Goal: Complete application form: Complete application form

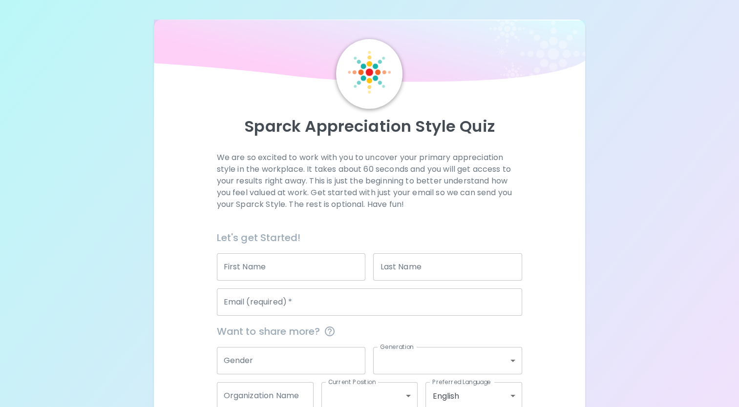
click at [306, 236] on h6 "Let's get Started!" at bounding box center [370, 238] width 306 height 16
click at [296, 258] on input "First Name" at bounding box center [291, 266] width 149 height 27
type input "[PERSON_NAME]"
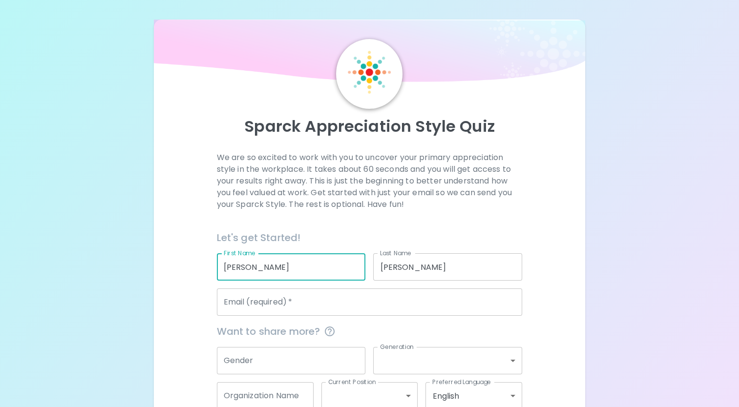
click at [314, 301] on input "Email (required)   *" at bounding box center [370, 302] width 306 height 27
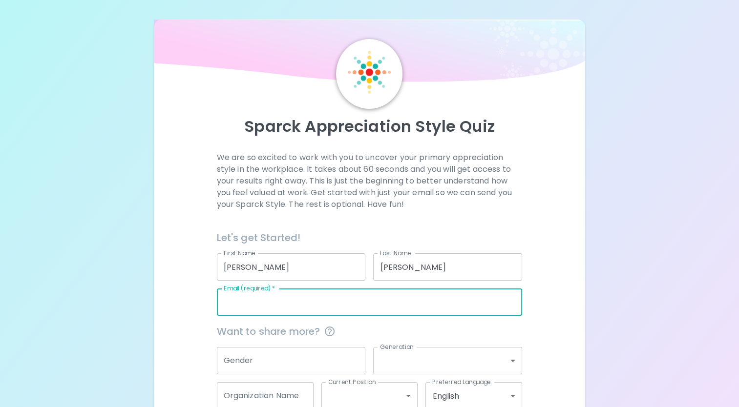
type input "[EMAIL_ADDRESS][DOMAIN_NAME]"
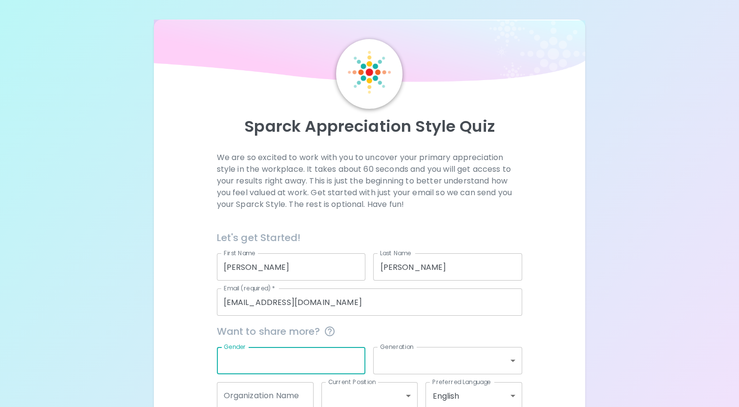
click at [276, 356] on input "Gender" at bounding box center [291, 360] width 149 height 27
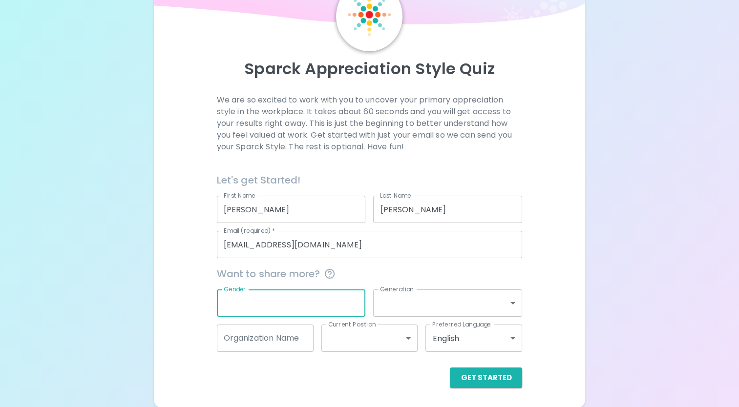
click at [393, 397] on div "Sparck Appreciation Style Quiz We are so excited to work with you to uncover yo…" at bounding box center [369, 185] width 431 height 446
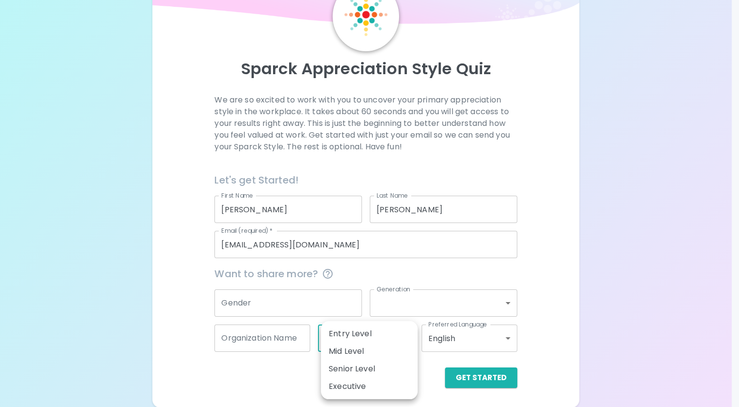
click at [338, 337] on body "Sparck Appreciation Style Quiz We are so excited to work with you to uncover yo…" at bounding box center [369, 174] width 739 height 465
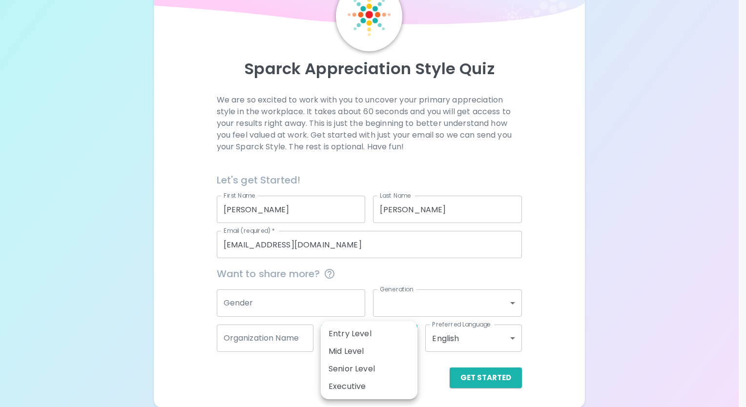
click at [293, 357] on div at bounding box center [373, 203] width 746 height 407
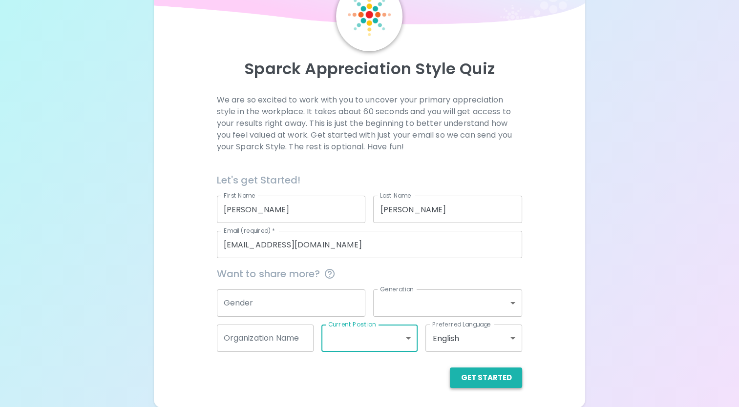
click at [475, 379] on button "Get Started" at bounding box center [486, 378] width 72 height 21
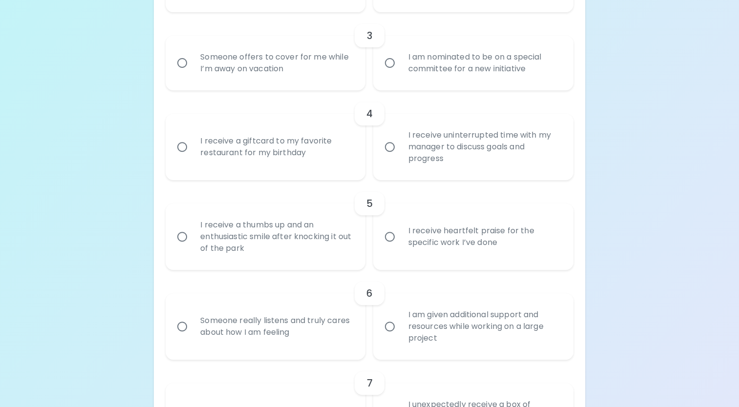
scroll to position [390, 0]
click at [188, 323] on input "Someone really listens and truly cares about how I am feeling" at bounding box center [182, 326] width 21 height 21
radio input "true"
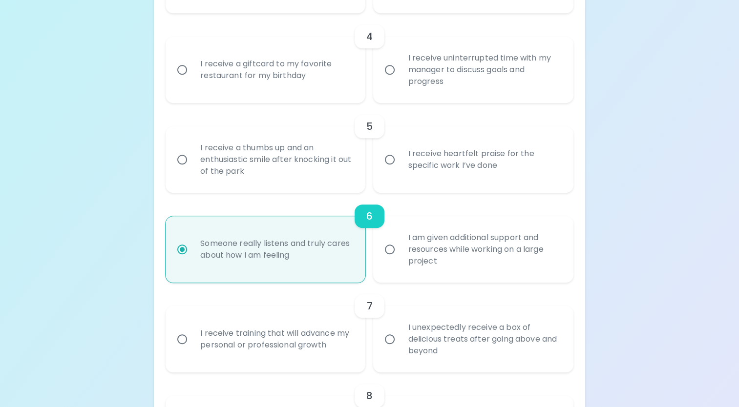
scroll to position [468, 0]
click at [435, 249] on div "I am given additional support and resources while working on a large project" at bounding box center [483, 248] width 167 height 59
click at [400, 249] on input "I am given additional support and resources while working on a large project" at bounding box center [389, 248] width 21 height 21
radio input "true"
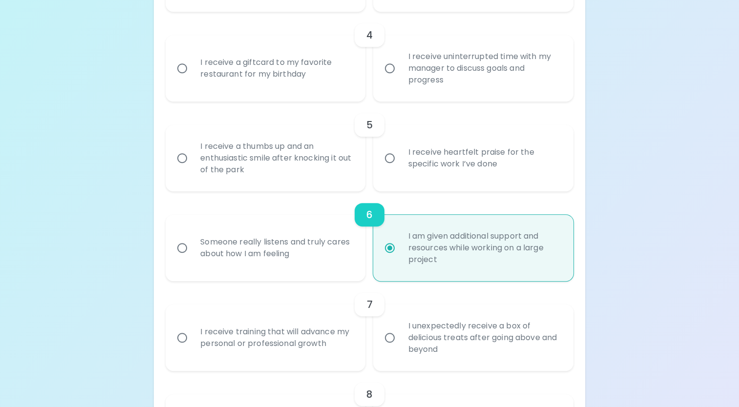
click at [298, 217] on div "6" at bounding box center [369, 214] width 408 height 23
click at [273, 243] on div "Someone really listens and truly cares about how I am feeling" at bounding box center [275, 248] width 167 height 47
click at [192, 243] on input "Someone really listens and truly cares about how I am feeling" at bounding box center [182, 248] width 21 height 21
radio input "true"
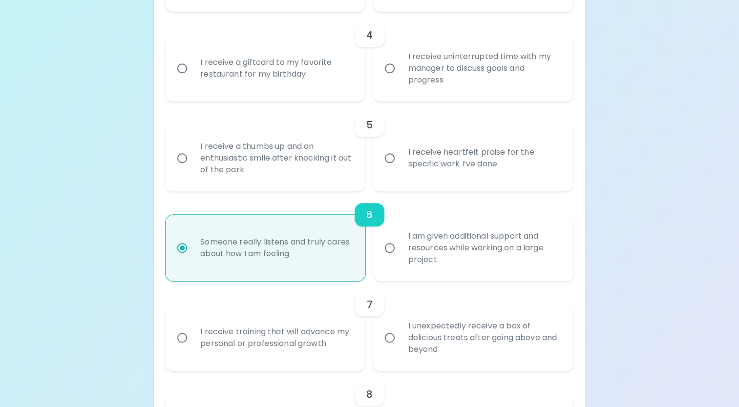
click at [279, 345] on div "I receive training that will advance my personal or professional growth" at bounding box center [275, 337] width 167 height 47
click at [192, 345] on input "I receive training that will advance my personal or professional growth" at bounding box center [182, 338] width 21 height 21
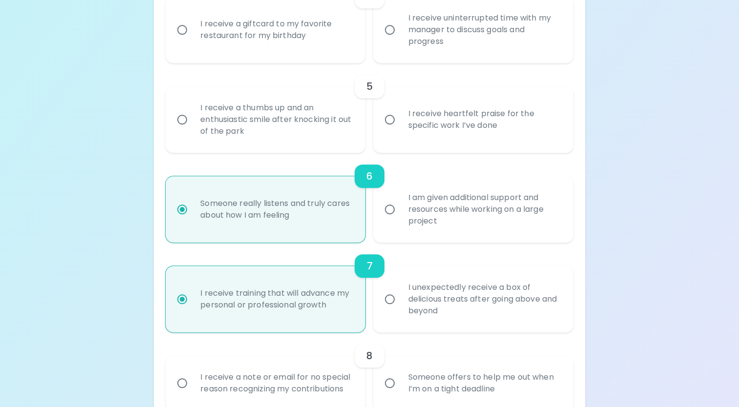
scroll to position [546, 0]
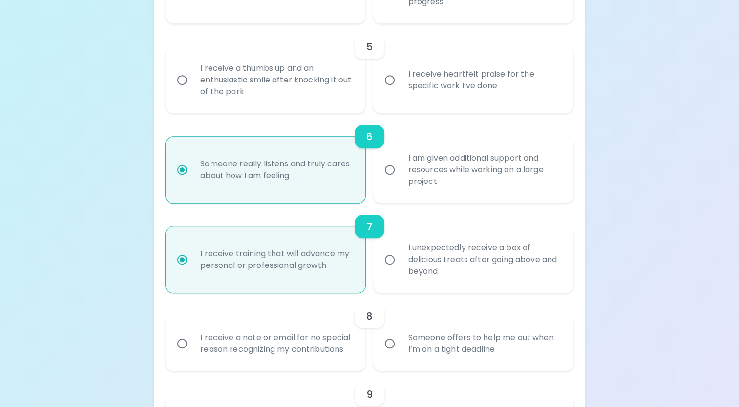
radio input "true"
drag, startPoint x: 406, startPoint y: 339, endPoint x: 381, endPoint y: 342, distance: 24.6
click at [381, 342] on label "Someone offers to help me out when I’m on a tight deadline" at bounding box center [468, 343] width 200 height 55
click at [381, 342] on input "Someone offers to help me out when I’m on a tight deadline" at bounding box center [389, 343] width 21 height 21
radio input "false"
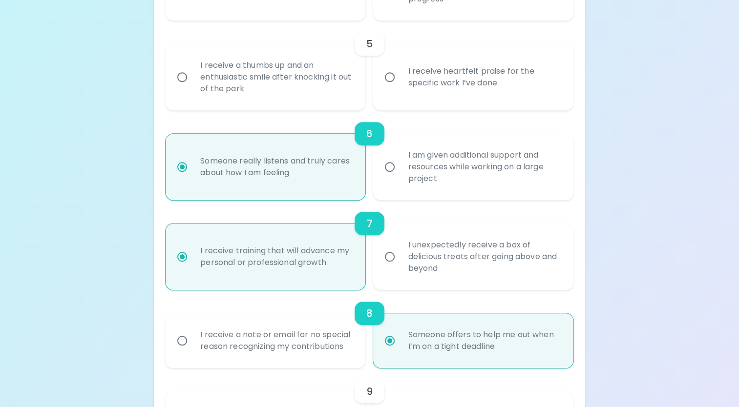
scroll to position [624, 0]
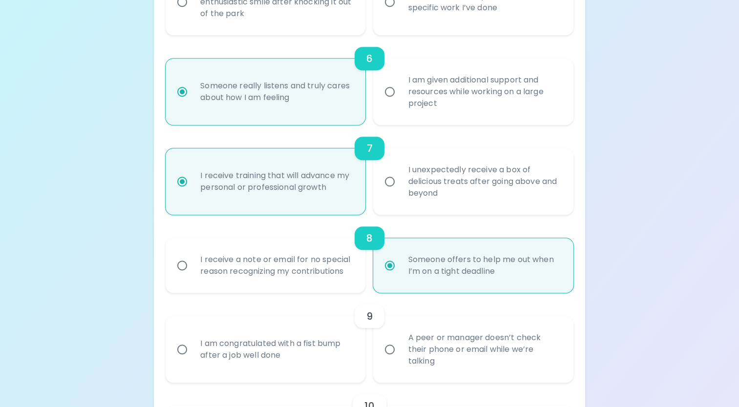
radio input "true"
click at [391, 352] on input "A peer or manager doesn’t check their phone or email while we’re talking" at bounding box center [389, 349] width 21 height 21
radio input "false"
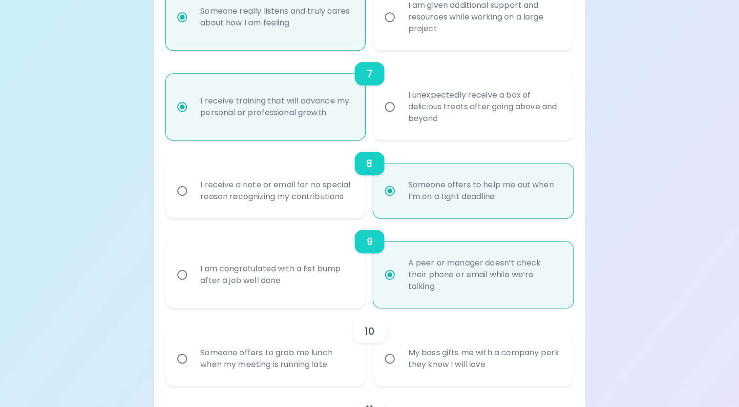
scroll to position [702, 0]
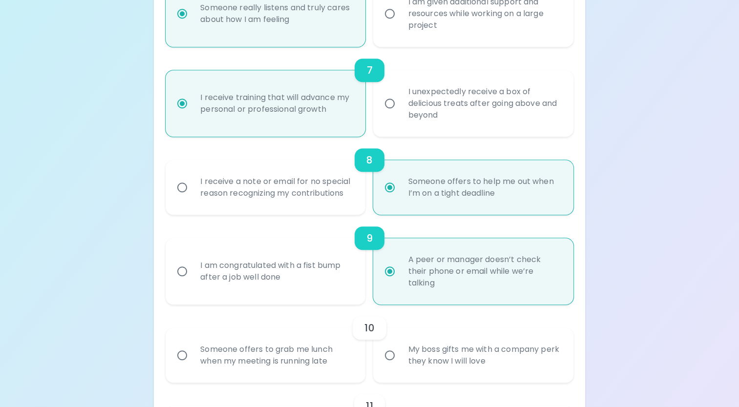
radio input "true"
click at [258, 349] on div "Someone offers to grab me lunch when my meeting is running late" at bounding box center [275, 355] width 167 height 47
click at [192, 349] on input "Someone offers to grab me lunch when my meeting is running late" at bounding box center [182, 355] width 21 height 21
radio input "false"
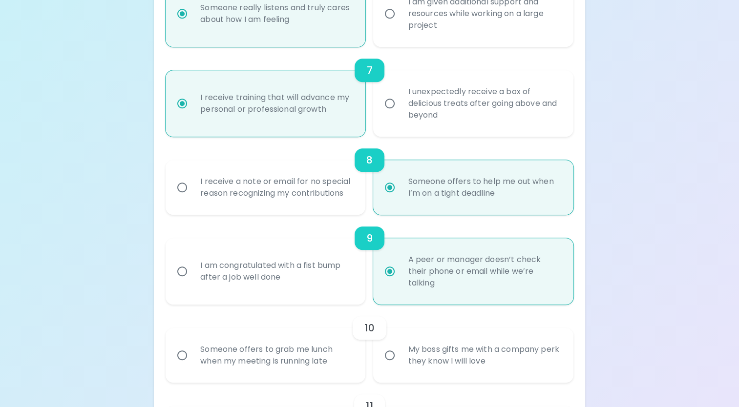
radio input "false"
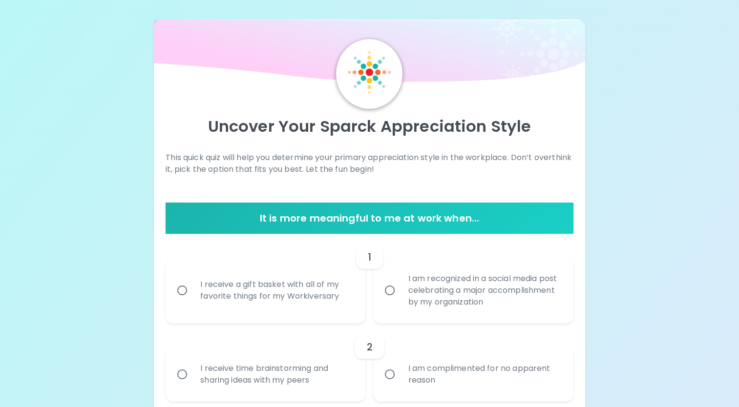
scroll to position [25, 0]
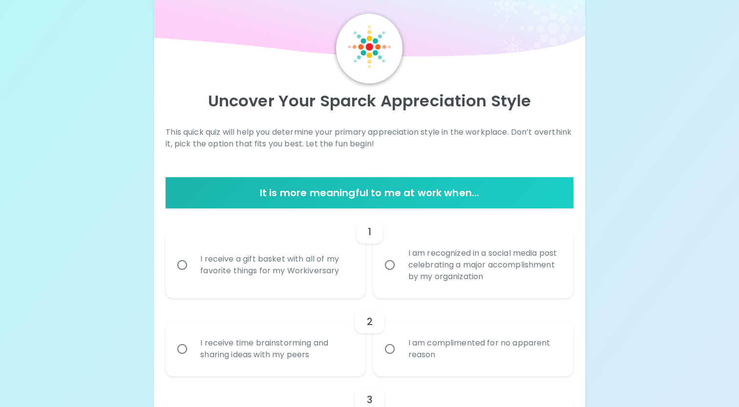
radio input "true"
click at [418, 264] on div "I am recognized in a social media post celebrating a major accomplishment by my…" at bounding box center [483, 265] width 167 height 59
click at [400, 264] on input "I am recognized in a social media post celebrating a major accomplishment by my…" at bounding box center [389, 265] width 21 height 21
radio input "false"
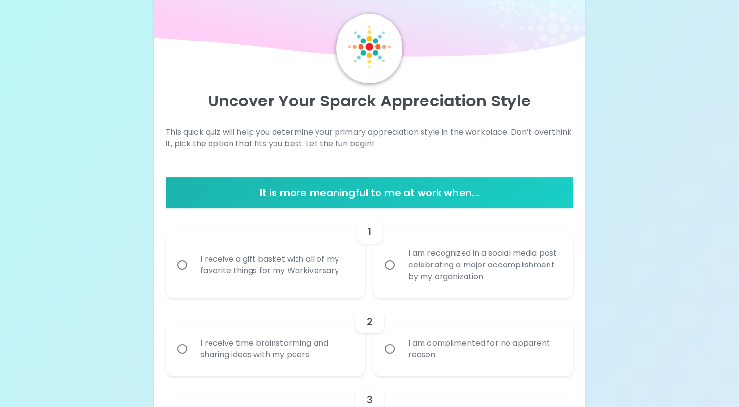
radio input "false"
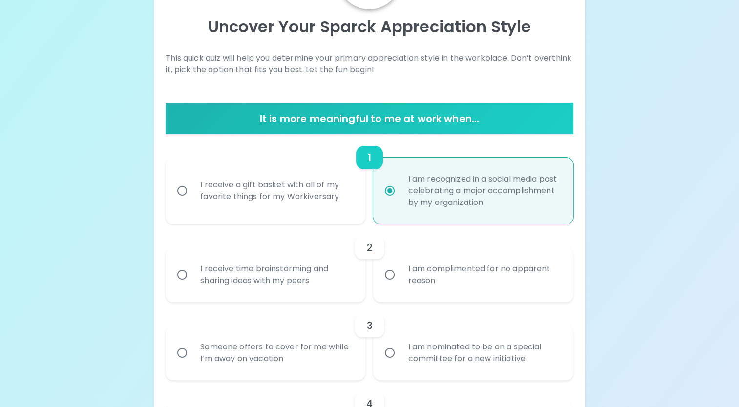
scroll to position [103, 0]
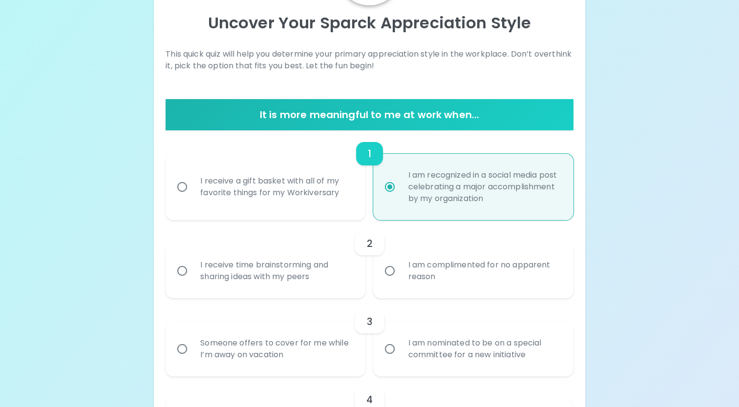
radio input "true"
click at [288, 268] on div "I receive time brainstorming and sharing ideas with my peers" at bounding box center [275, 271] width 167 height 47
click at [192, 268] on input "I receive time brainstorming and sharing ideas with my peers" at bounding box center [182, 271] width 21 height 21
radio input "false"
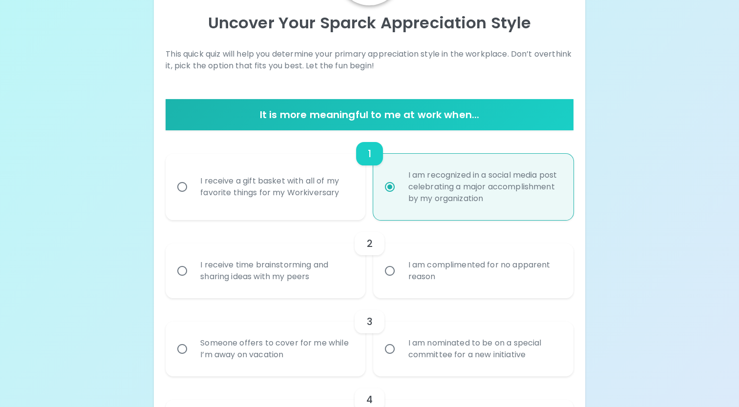
radio input "false"
radio input "true"
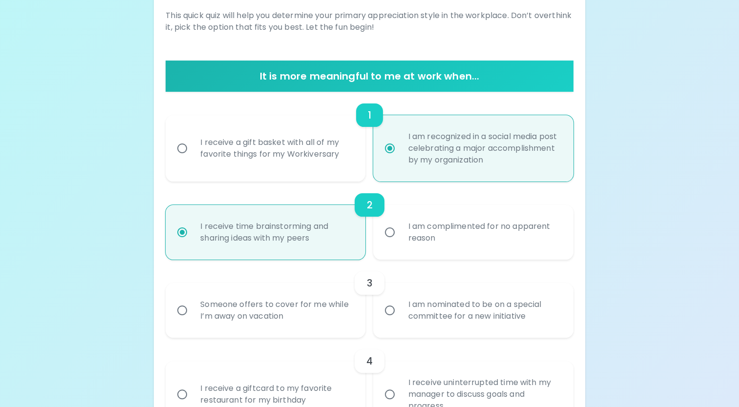
scroll to position [182, 0]
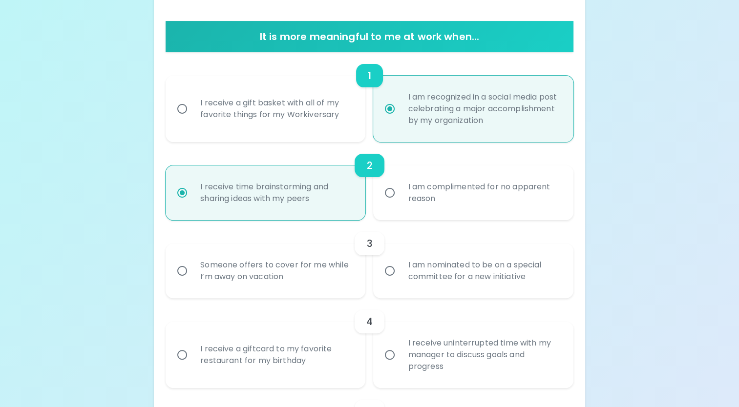
radio input "true"
click at [303, 269] on div "Someone offers to cover for me while I’m away on vacation" at bounding box center [275, 271] width 167 height 47
click at [192, 269] on input "Someone offers to cover for me while I’m away on vacation" at bounding box center [182, 271] width 21 height 21
radio input "false"
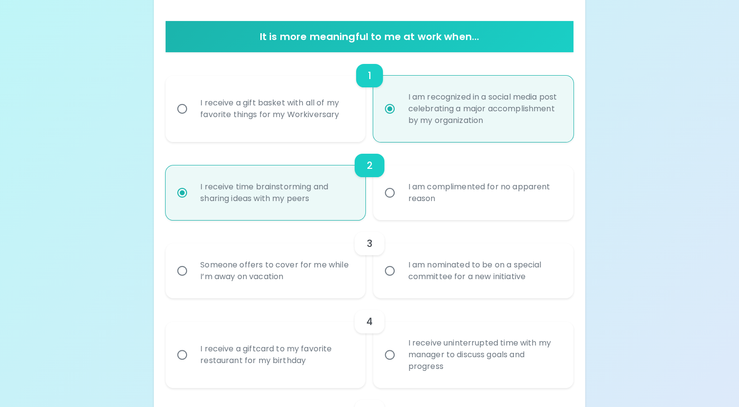
radio input "false"
radio input "true"
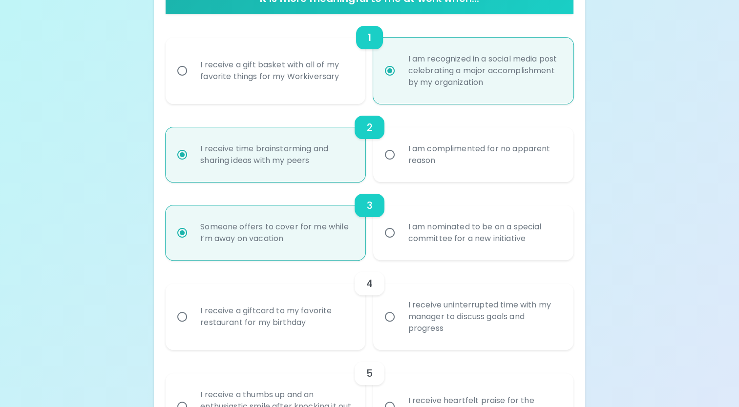
scroll to position [260, 0]
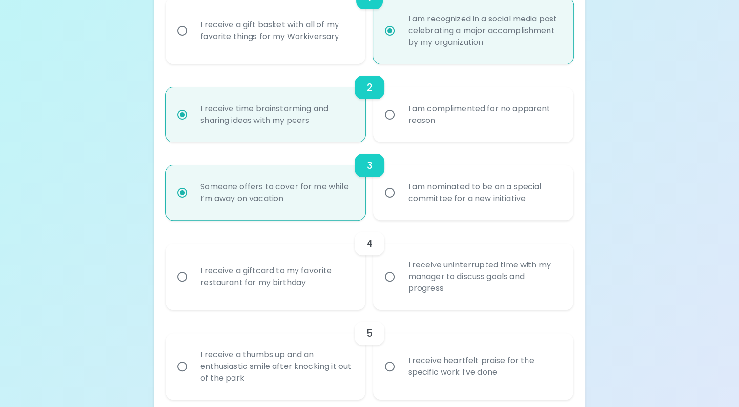
radio input "true"
click at [391, 265] on label "I receive uninterrupted time with my manager to discuss goals and progress" at bounding box center [468, 277] width 200 height 66
click at [391, 267] on input "I receive uninterrupted time with my manager to discuss goals and progress" at bounding box center [389, 277] width 21 height 21
radio input "false"
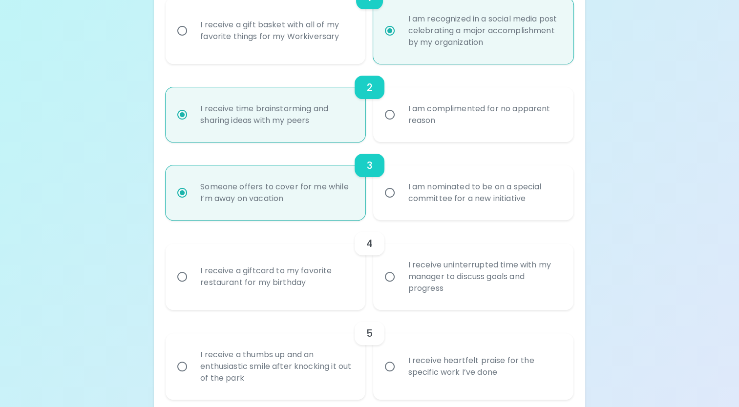
radio input "false"
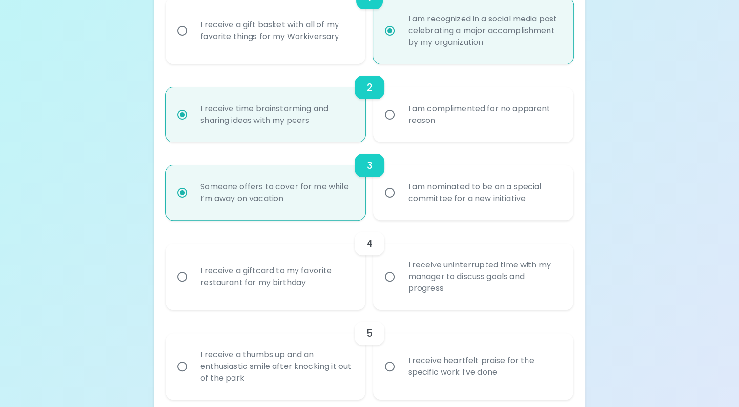
radio input "true"
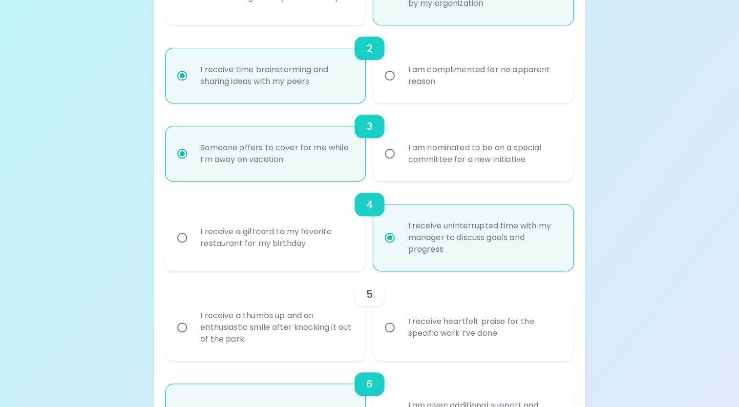
scroll to position [338, 0]
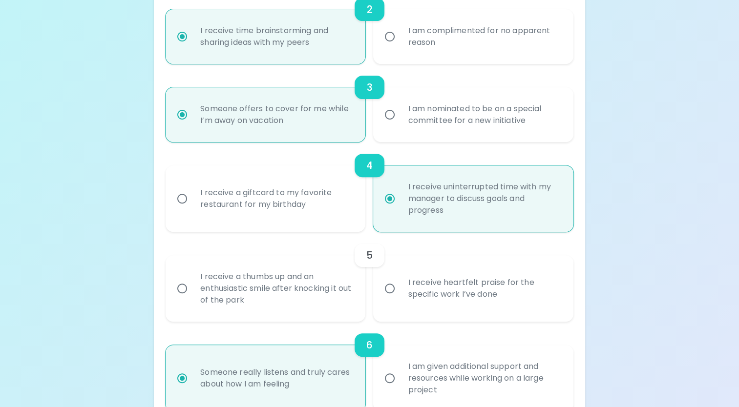
radio input "true"
click at [304, 288] on div "I receive a thumbs up and an enthusiastic smile after knocking it out of the pa…" at bounding box center [275, 288] width 167 height 59
click at [192, 288] on input "I receive a thumbs up and an enthusiastic smile after knocking it out of the pa…" at bounding box center [182, 288] width 21 height 21
radio input "false"
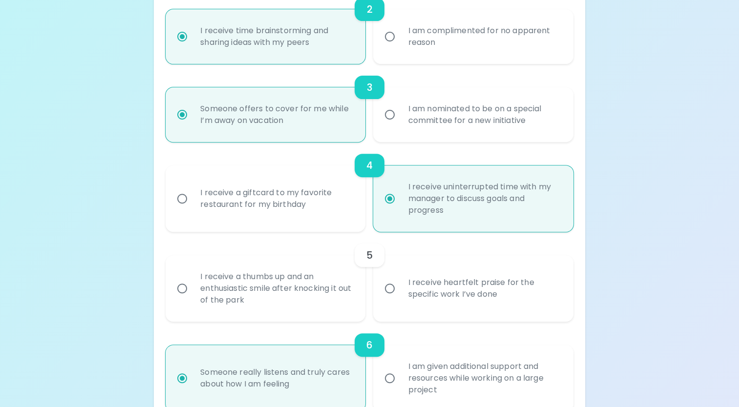
radio input "false"
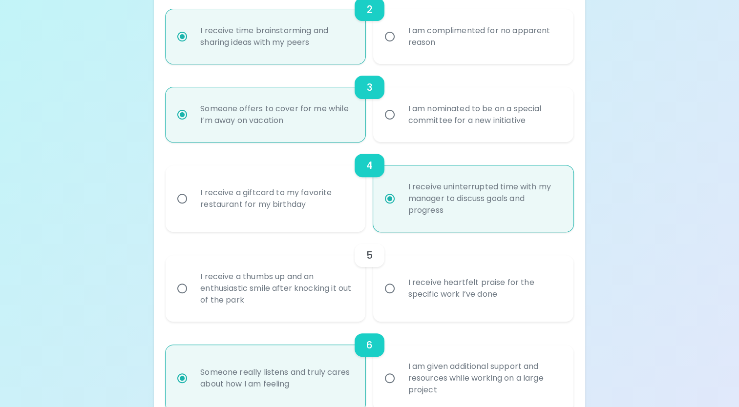
radio input "false"
radio input "true"
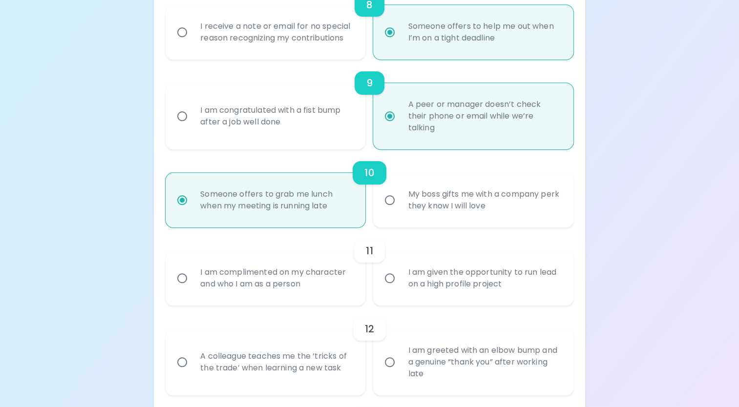
scroll to position [862, 0]
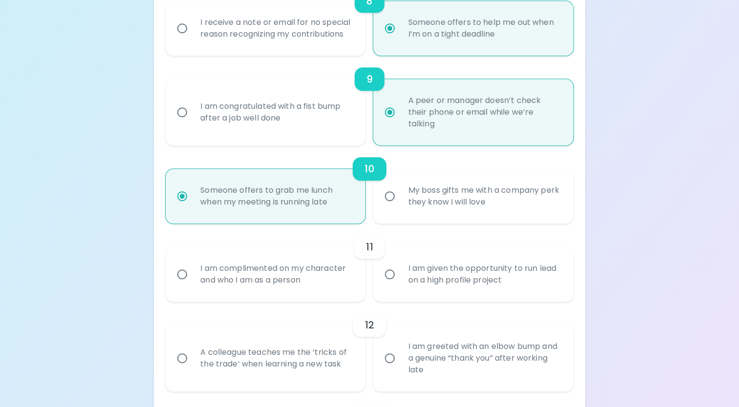
radio input "true"
click at [299, 271] on div "I am complimented on my character and who I am as a person" at bounding box center [275, 274] width 167 height 47
click at [192, 271] on input "I am complimented on my character and who I am as a person" at bounding box center [182, 274] width 21 height 21
radio input "false"
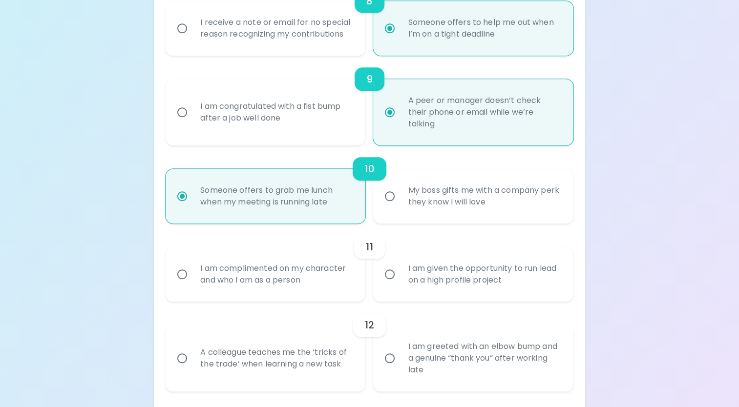
radio input "false"
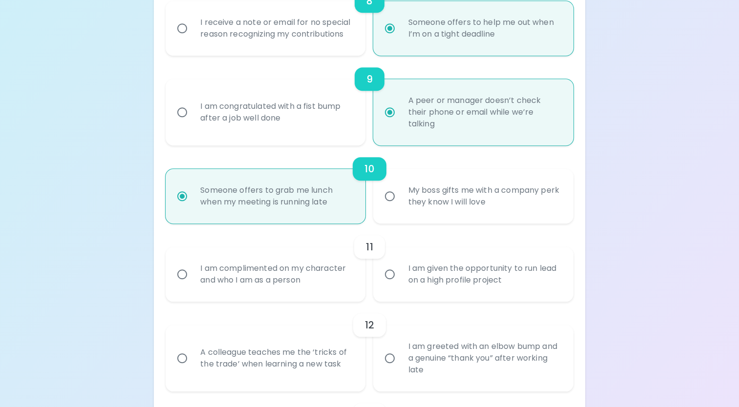
radio input "false"
radio input "true"
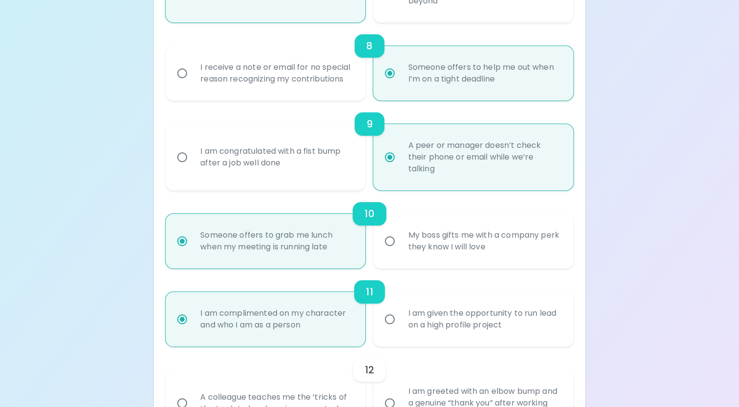
scroll to position [894, 0]
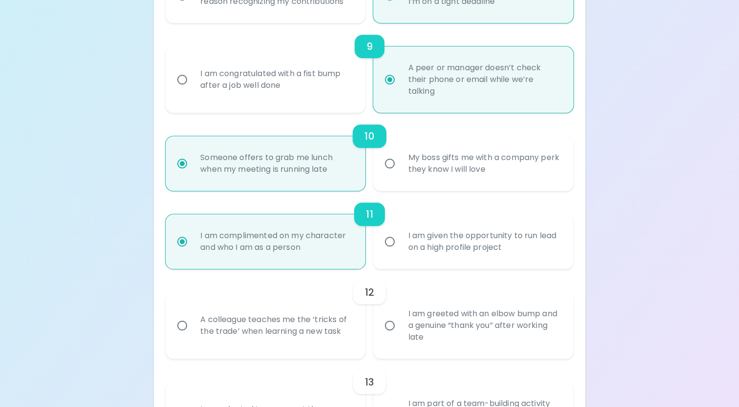
radio input "true"
click at [398, 247] on input "I am given the opportunity to run lead on a high profile project" at bounding box center [389, 241] width 21 height 21
radio input "false"
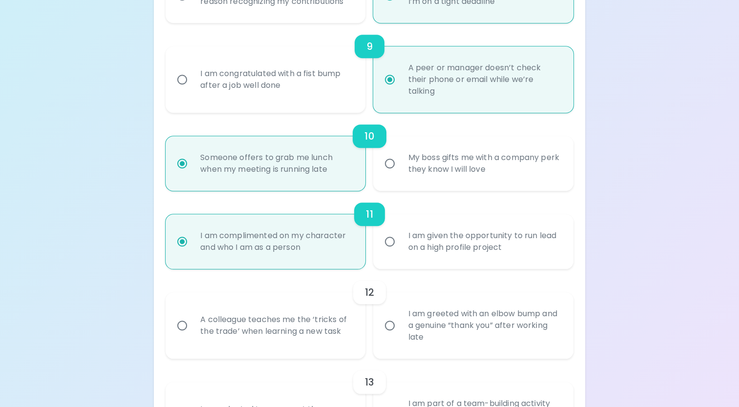
radio input "false"
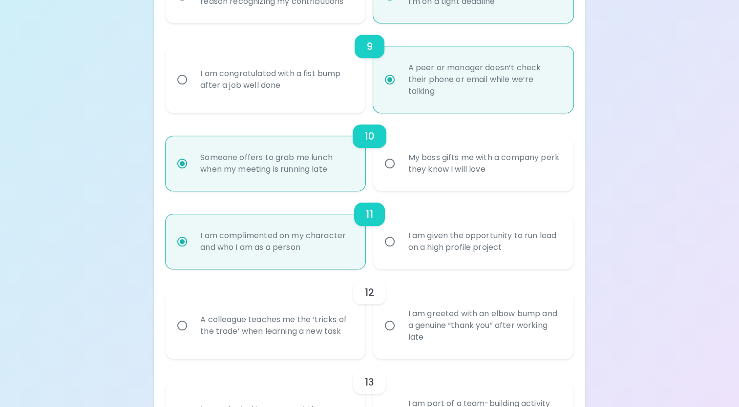
radio input "false"
radio input "true"
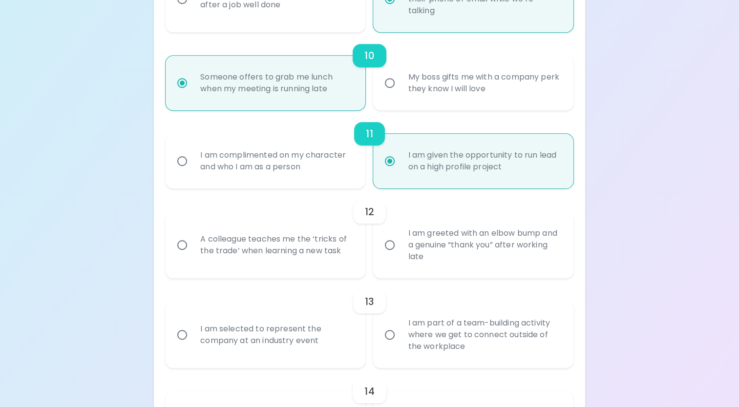
scroll to position [974, 0]
radio input "true"
click at [248, 247] on div "A colleague teaches me the ‘tricks of the trade’ when learning a new task" at bounding box center [275, 245] width 167 height 47
click at [192, 247] on input "A colleague teaches me the ‘tricks of the trade’ when learning a new task" at bounding box center [182, 245] width 21 height 21
radio input "false"
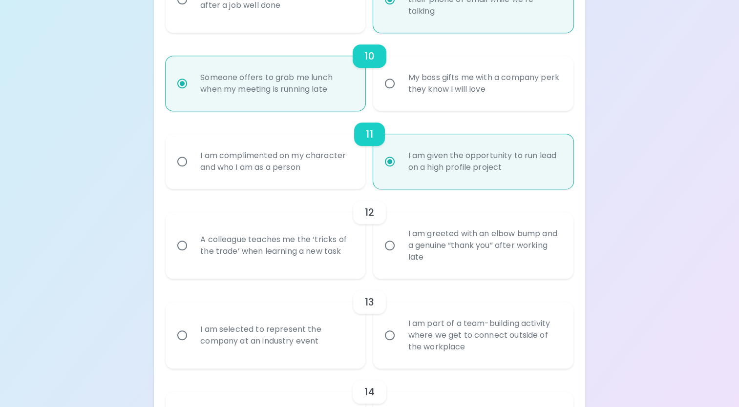
radio input "false"
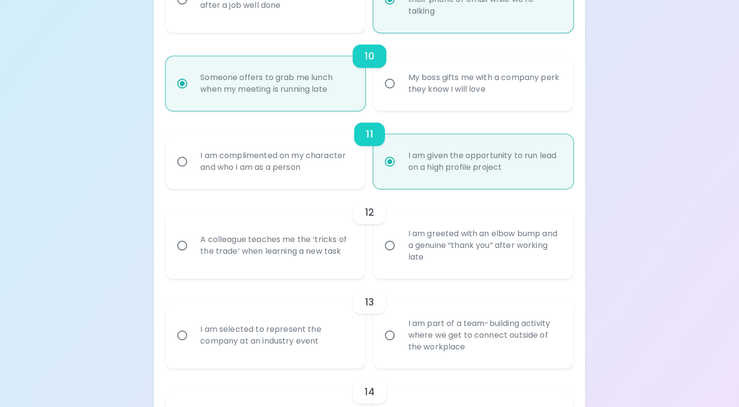
radio input "false"
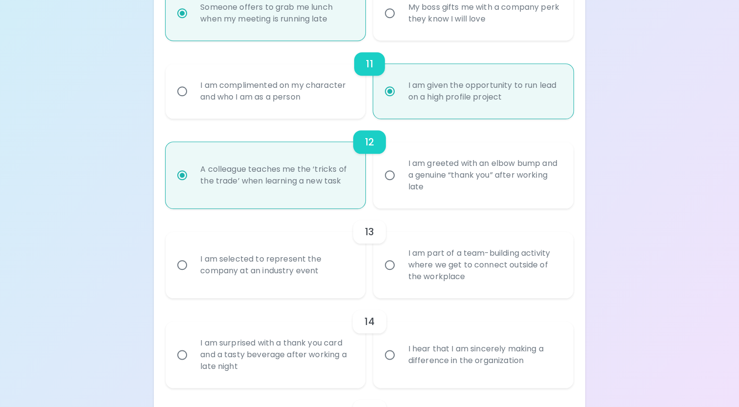
scroll to position [1053, 0]
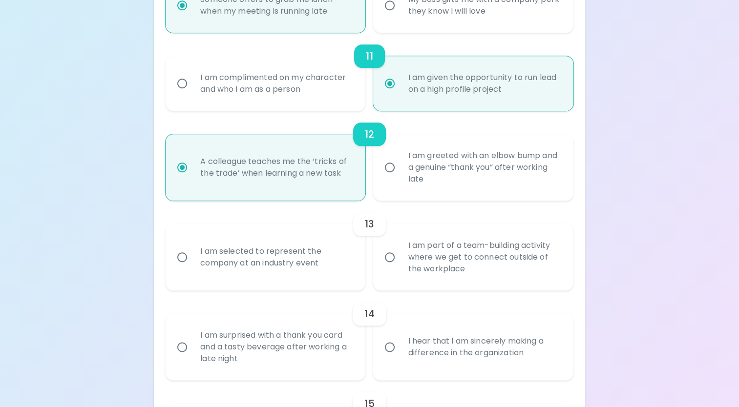
radio input "true"
click at [449, 275] on div "I am part of a team-building activity where we get to connect outside of the wo…" at bounding box center [483, 257] width 167 height 59
click at [400, 268] on input "I am part of a team-building activity where we get to connect outside of the wo…" at bounding box center [389, 257] width 21 height 21
radio input "false"
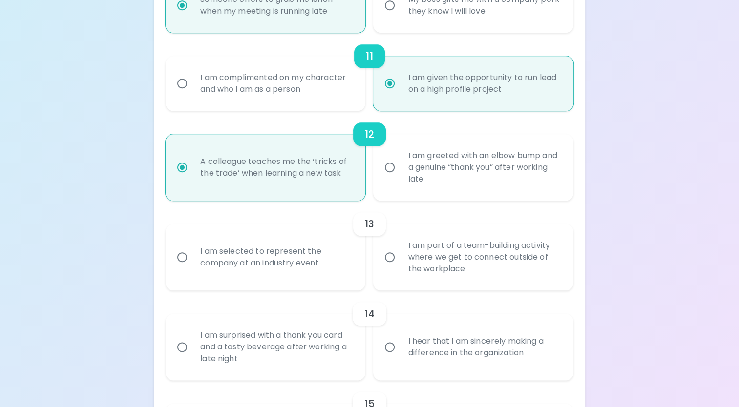
radio input "false"
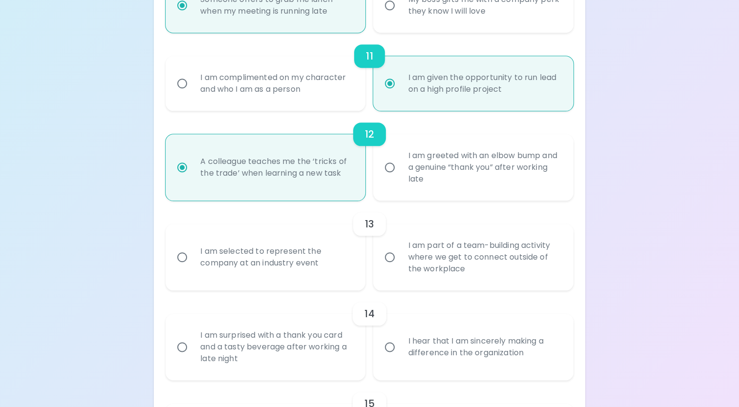
radio input "false"
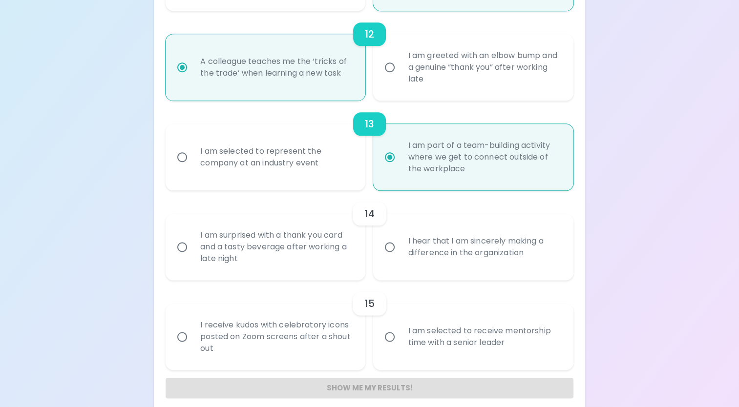
scroll to position [1163, 0]
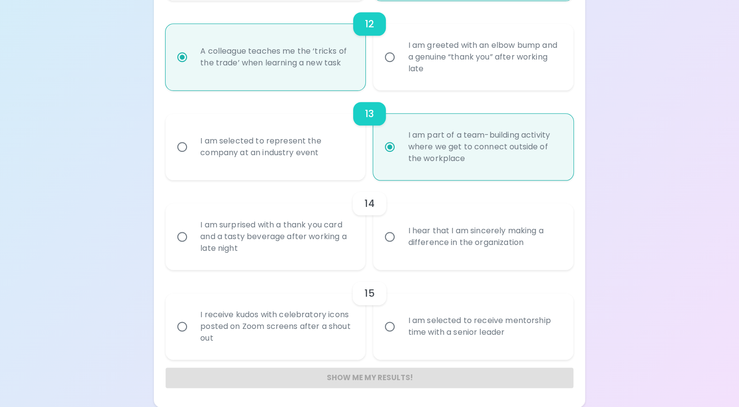
radio input "true"
click at [398, 233] on input "I hear that I am sincerely making a difference in the organization" at bounding box center [389, 237] width 21 height 21
radio input "false"
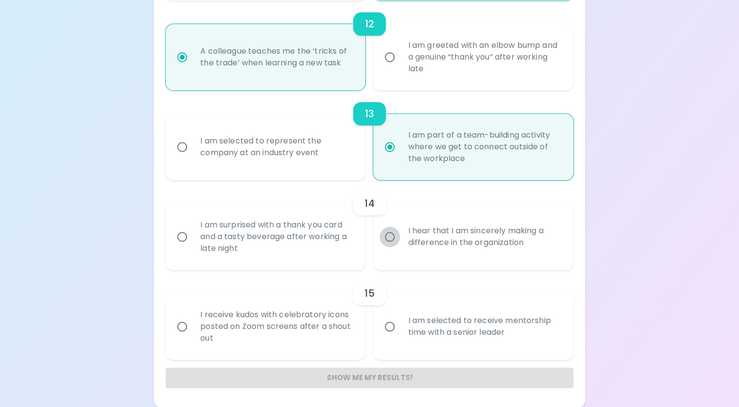
radio input "false"
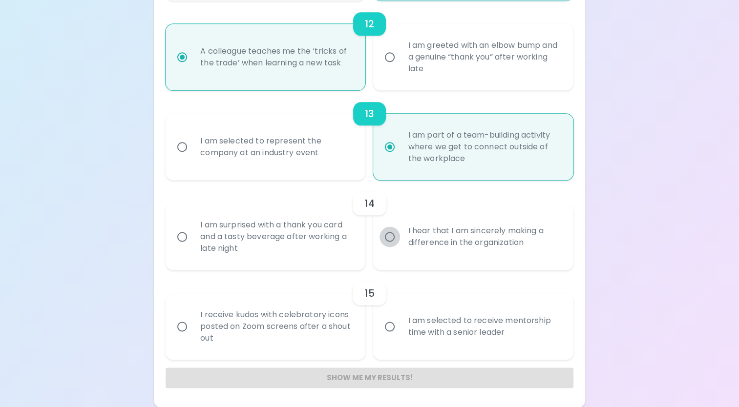
radio input "false"
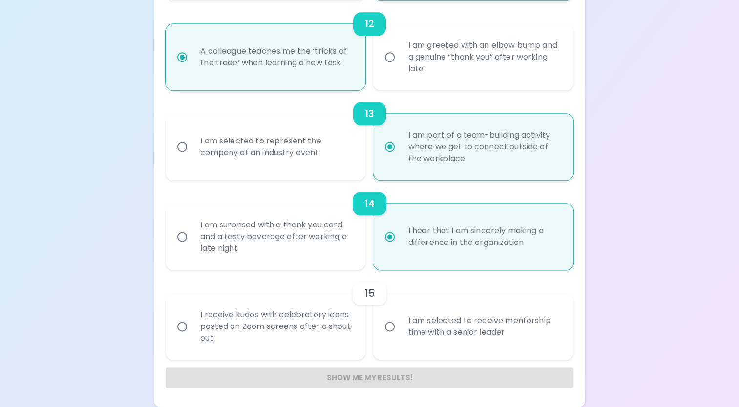
radio input "true"
click at [413, 325] on div "I am selected to receive mentorship time with a senior leader" at bounding box center [483, 326] width 167 height 47
click at [400, 325] on input "I am selected to receive mentorship time with a senior leader" at bounding box center [389, 326] width 21 height 21
radio input "false"
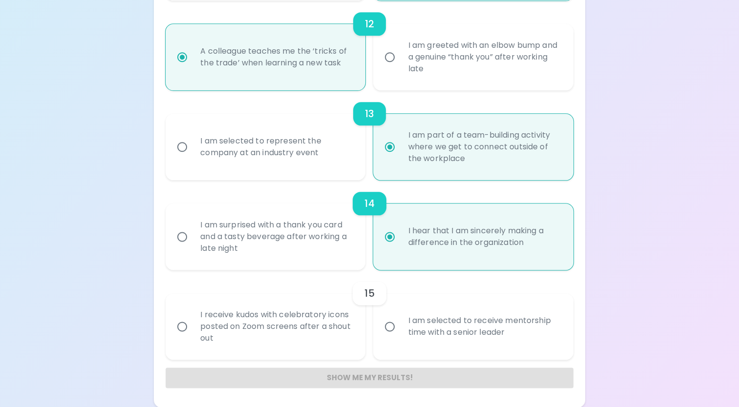
radio input "false"
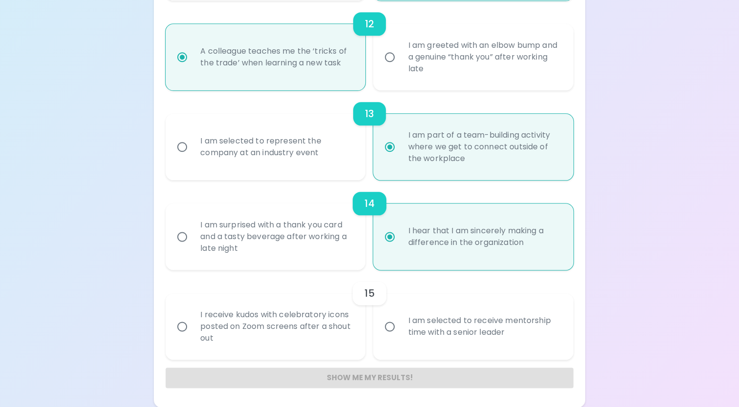
radio input "false"
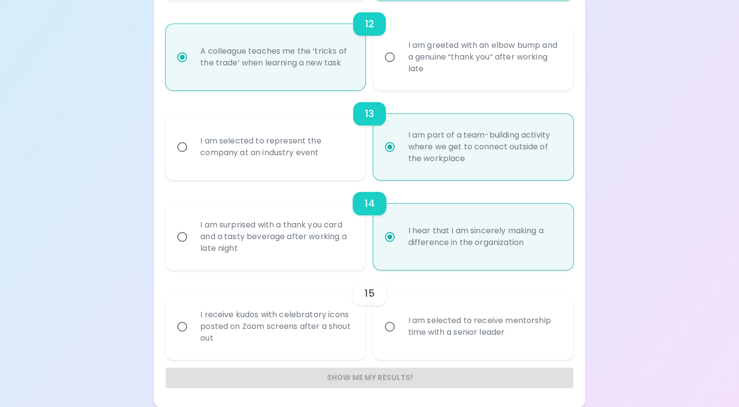
radio input "false"
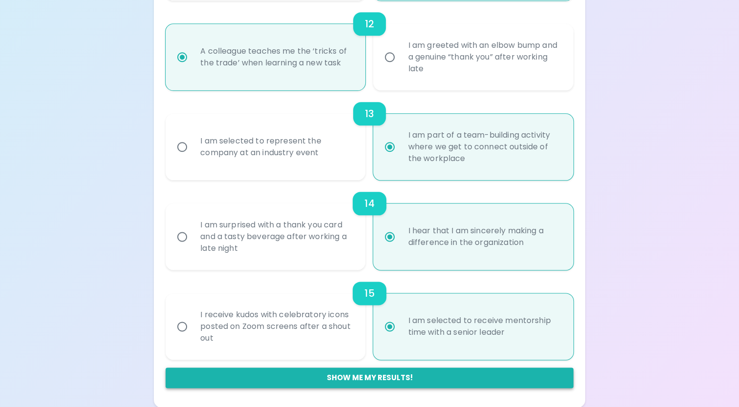
radio input "true"
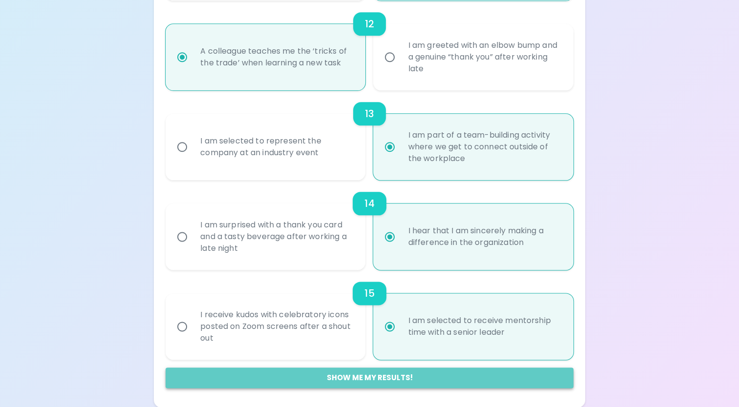
click at [348, 370] on button "Show me my results!" at bounding box center [369, 378] width 408 height 21
radio input "false"
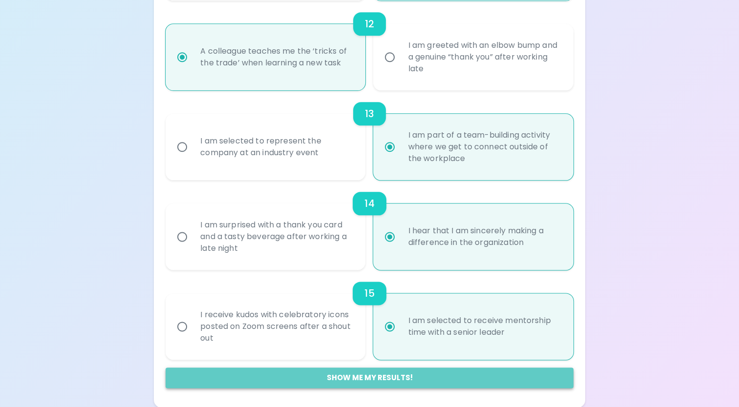
radio input "false"
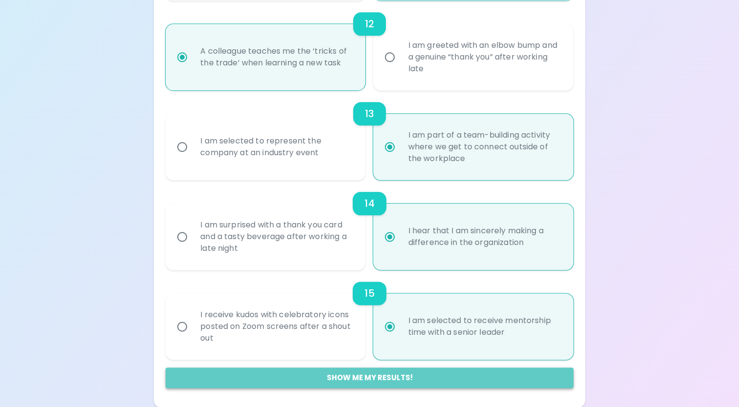
radio input "false"
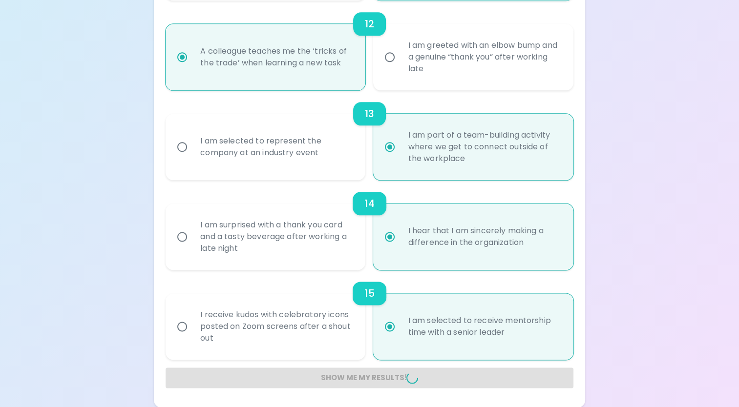
radio input "false"
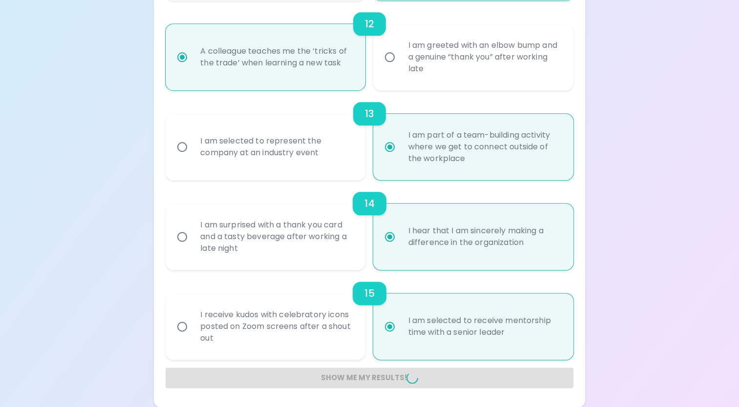
radio input "false"
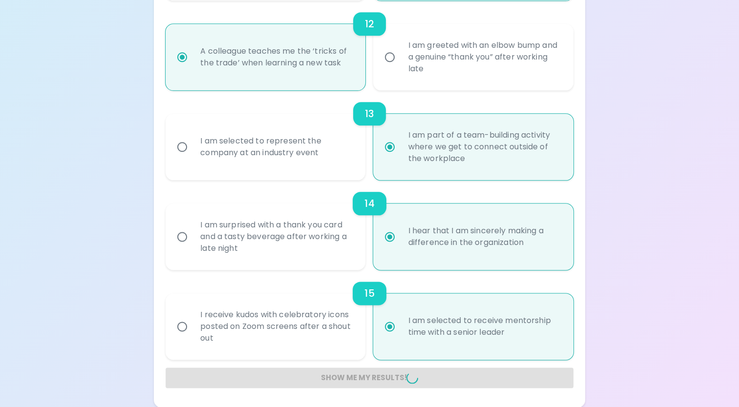
radio input "false"
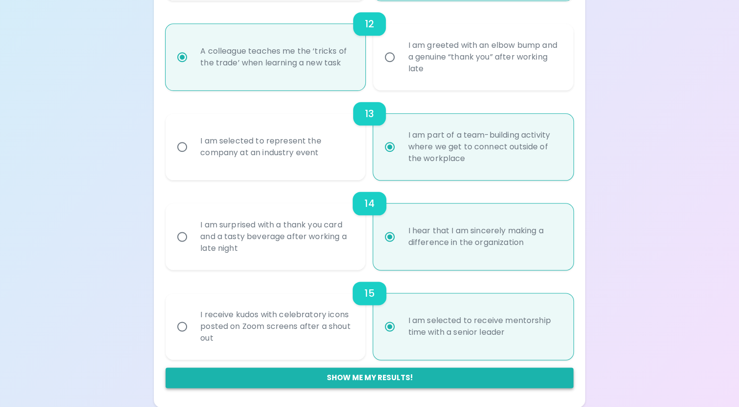
scroll to position [166, 0]
